Goal: Task Accomplishment & Management: Manage account settings

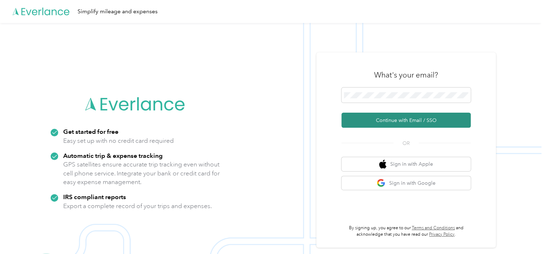
click at [384, 119] on button "Continue with Email / SSO" at bounding box center [405, 120] width 129 height 15
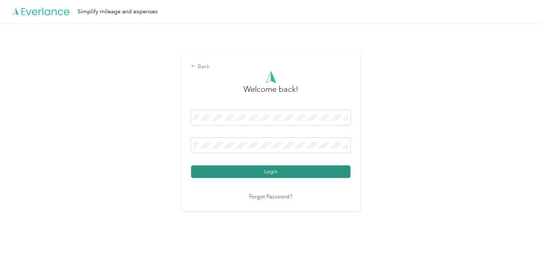
click at [221, 171] on button "Login" at bounding box center [270, 171] width 159 height 13
